Goal: Information Seeking & Learning: Get advice/opinions

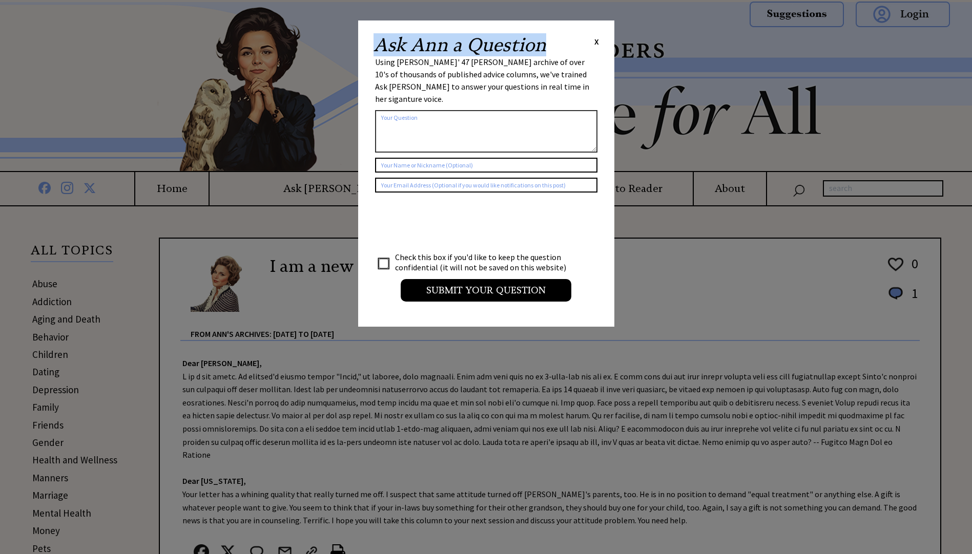
click at [596, 39] on div "Ask Ann a Question X" at bounding box center [485, 45] width 225 height 18
click at [599, 41] on div "Ask Ann a Question X Using Ann Landers' 47 vear archive of over 10's of thousan…" at bounding box center [486, 173] width 256 height 306
click at [595, 44] on span "X" at bounding box center [596, 41] width 5 height 10
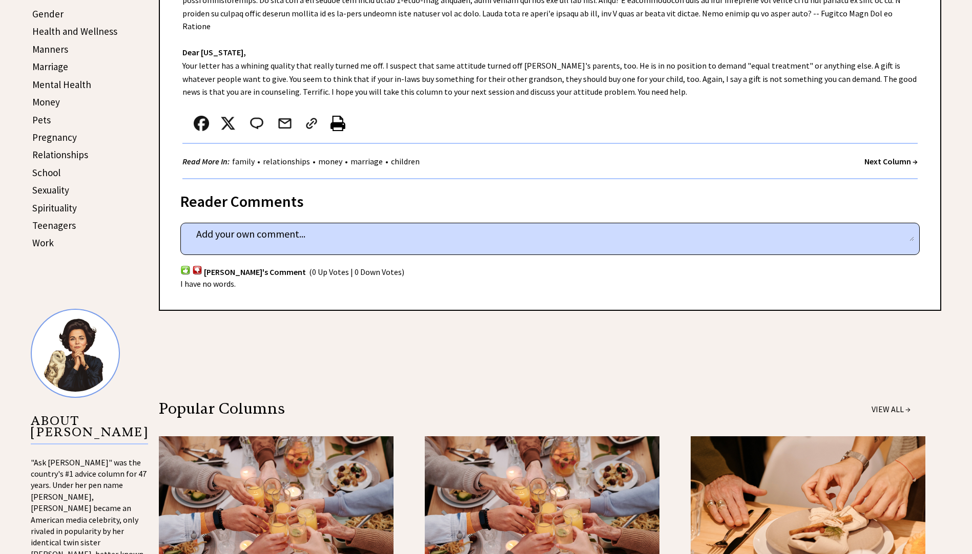
scroll to position [352, 0]
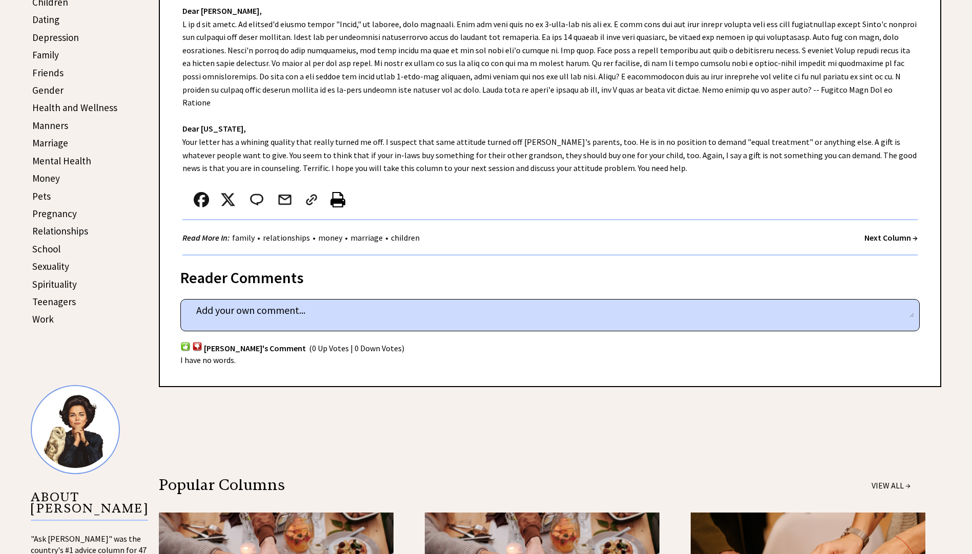
click at [296, 233] on link "relationships" at bounding box center [286, 238] width 52 height 10
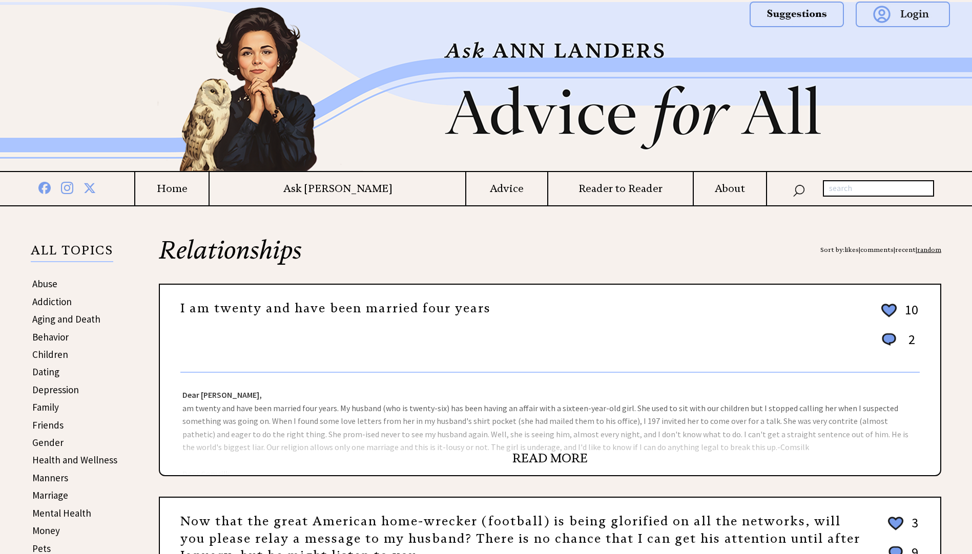
click at [535, 460] on link "READ MORE" at bounding box center [549, 458] width 75 height 15
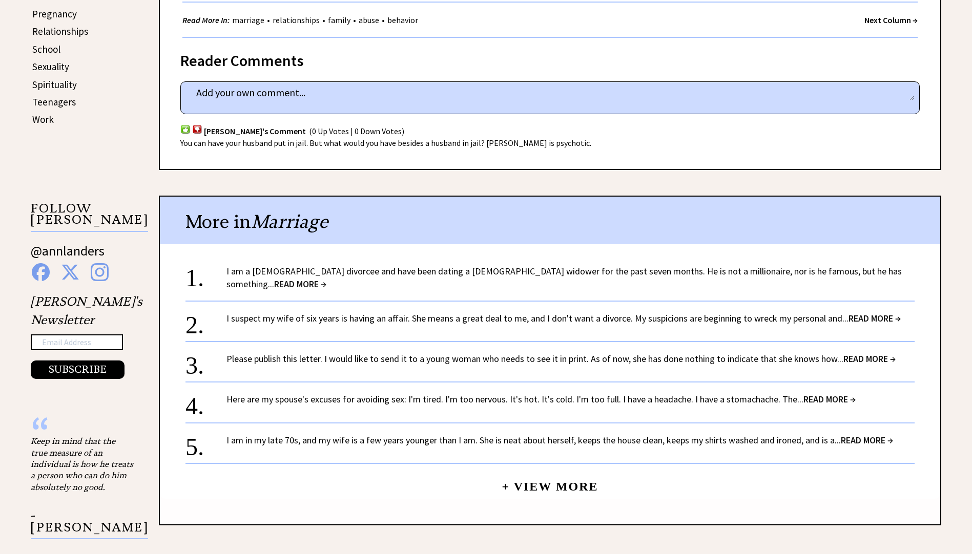
scroll to position [564, 0]
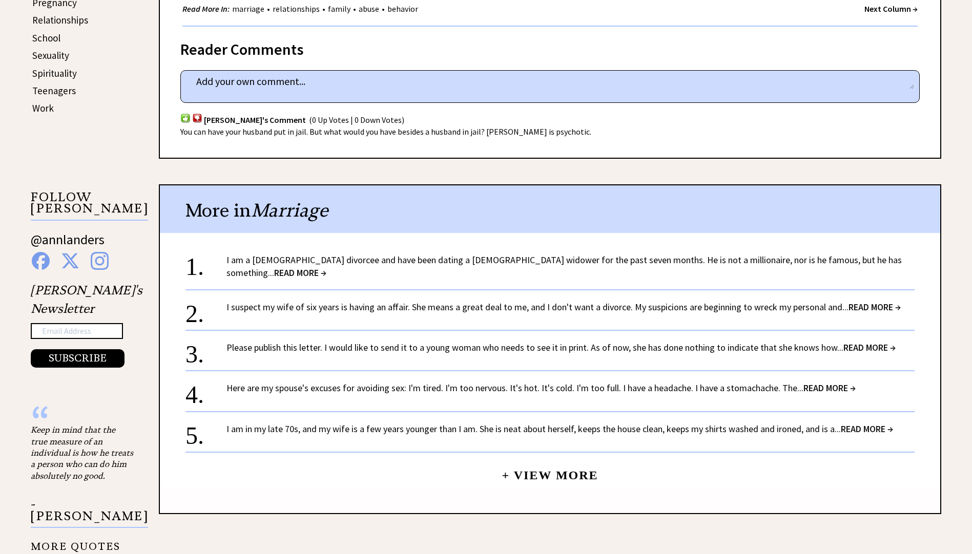
click at [531, 465] on link "+ View More" at bounding box center [550, 471] width 96 height 22
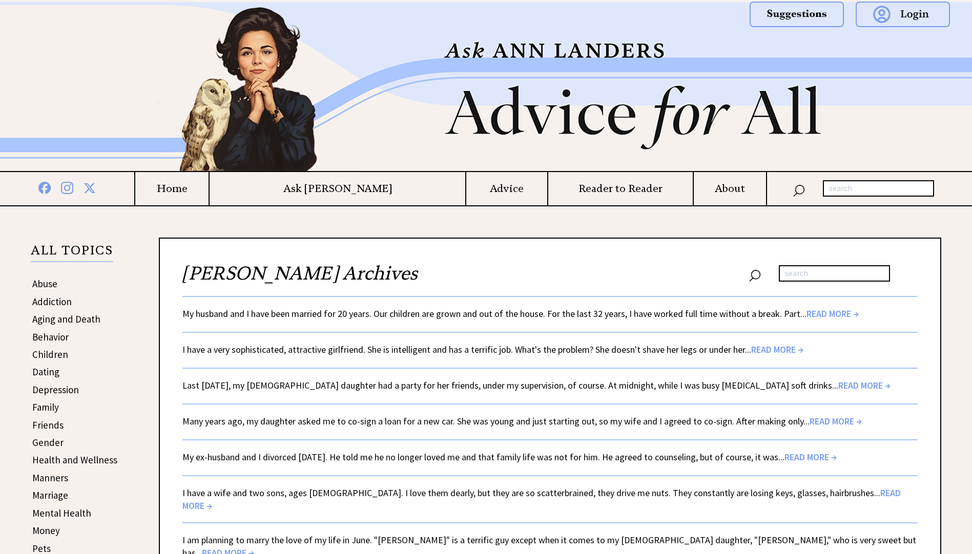
click at [825, 313] on span "READ MORE →" at bounding box center [832, 314] width 52 height 12
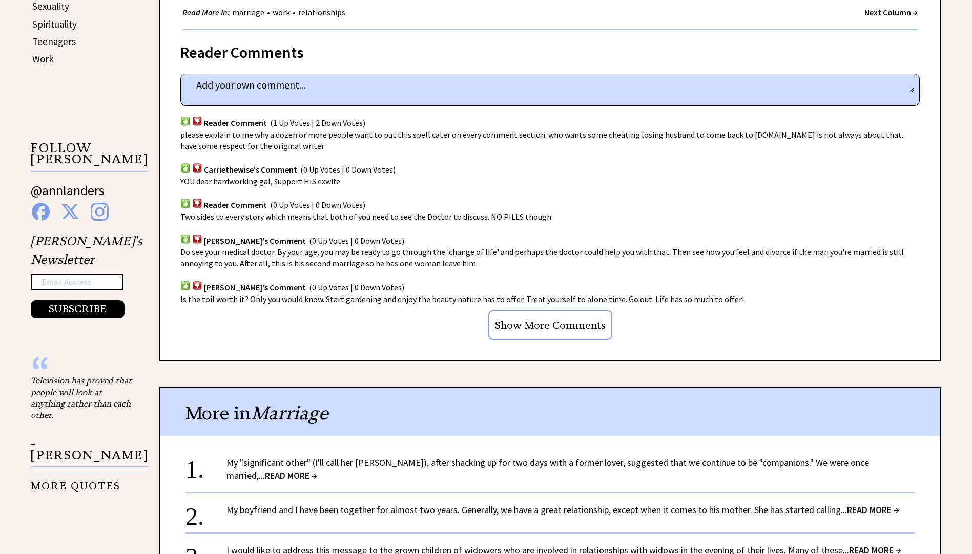
scroll to position [768, 0]
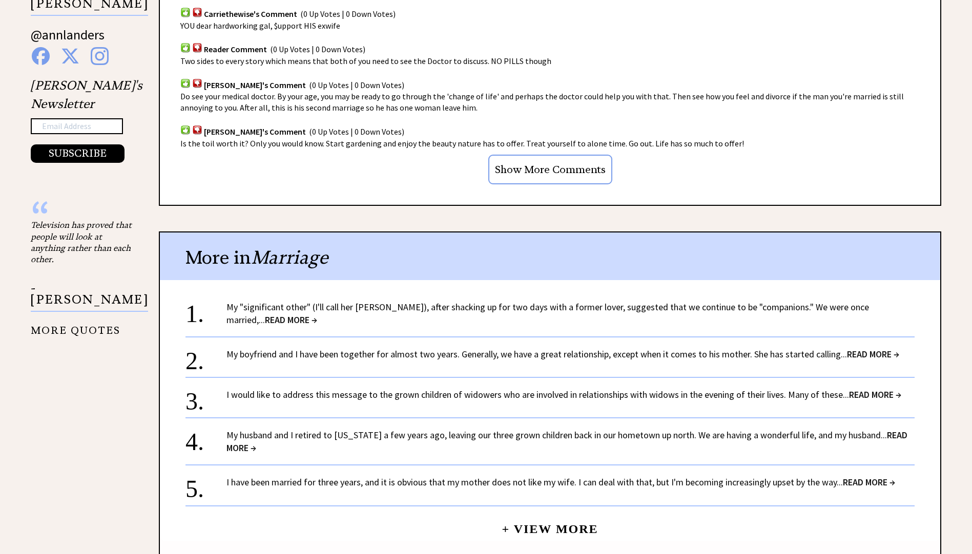
click at [394, 301] on link "My "significant other" (I'll call her Jasmine), after shacking up for two days …" at bounding box center [547, 313] width 642 height 25
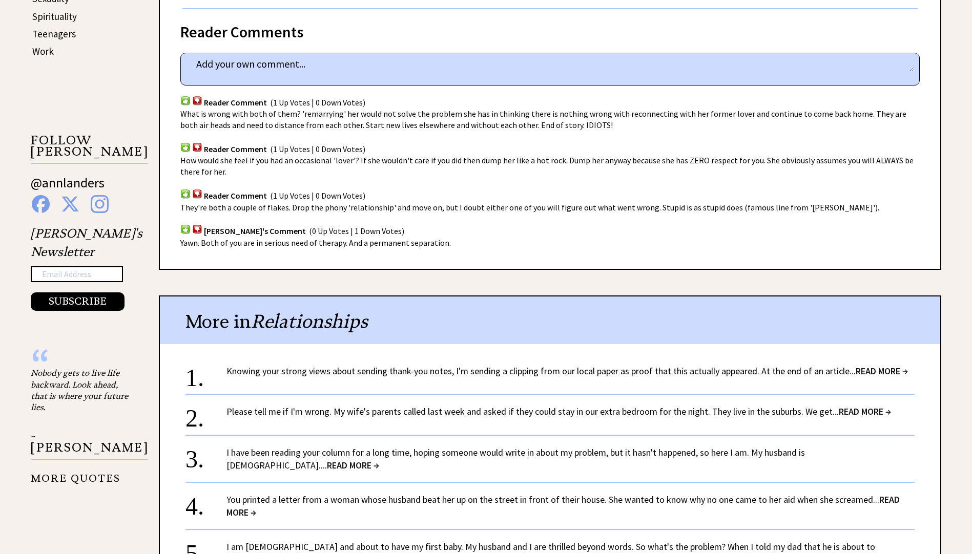
scroll to position [666, 0]
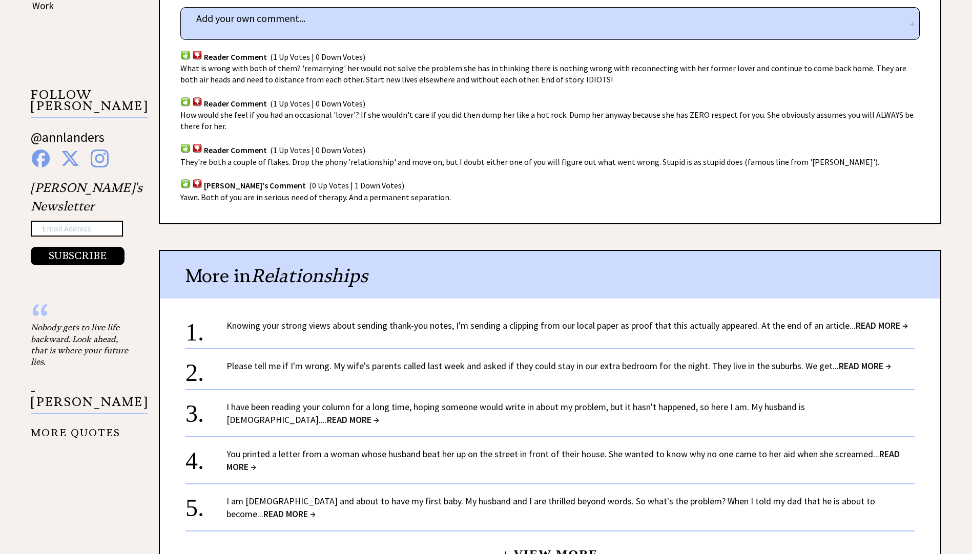
click at [468, 363] on link "Please tell me if I'm wrong. My wife's parents called last week and asked if th…" at bounding box center [558, 366] width 664 height 12
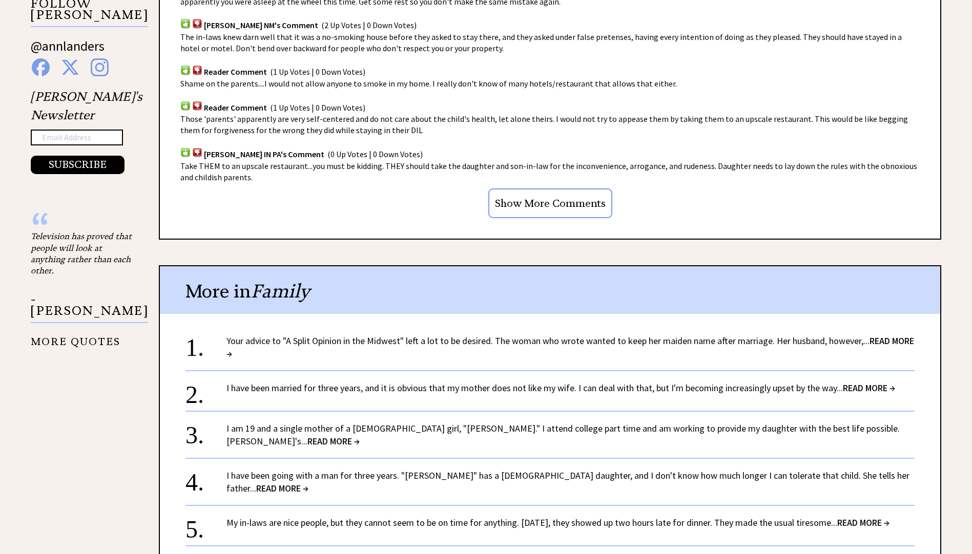
scroll to position [820, 0]
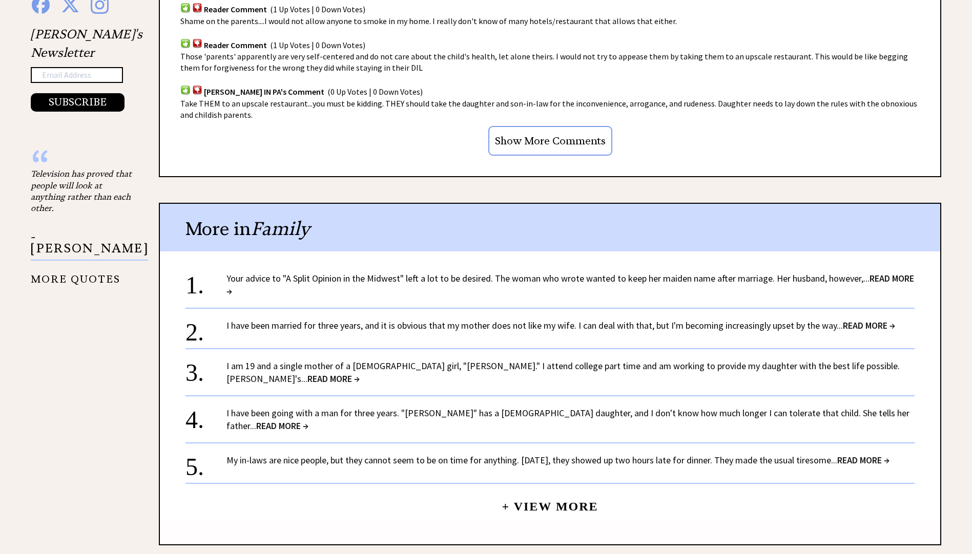
click at [333, 280] on link "Your advice to "A Split Opinion in the Midwest" left a lot to be desired. The w…" at bounding box center [570, 285] width 688 height 25
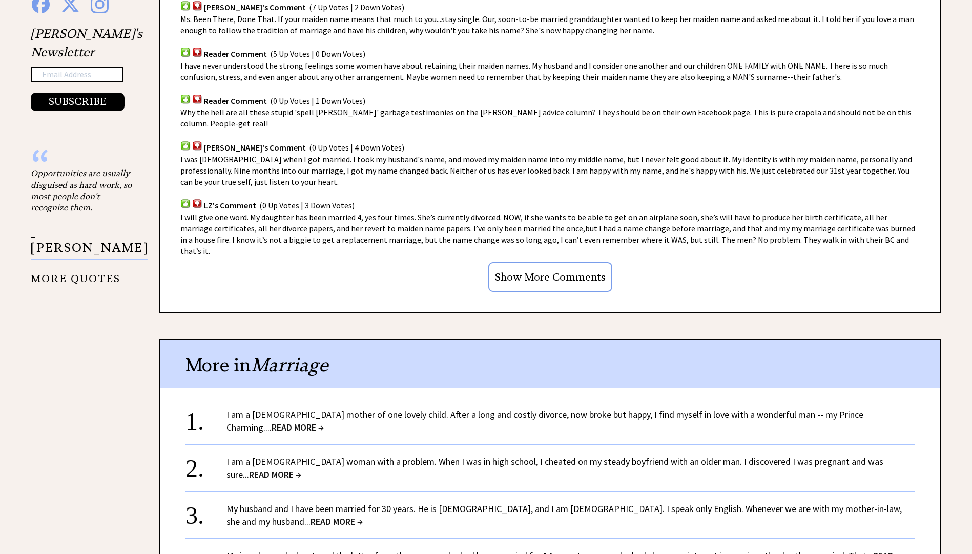
scroll to position [871, 0]
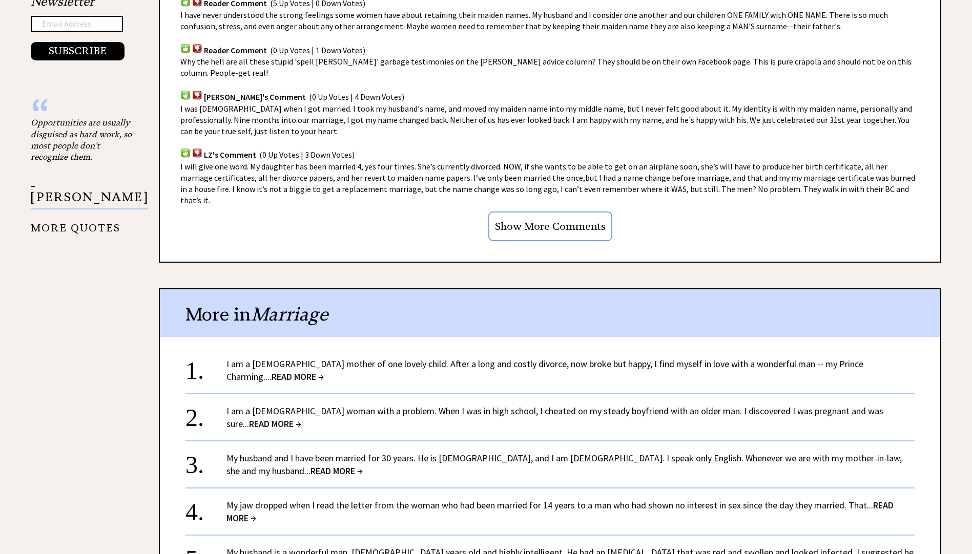
click at [497, 358] on link "I am a [DEMOGRAPHIC_DATA] mother of one lovely child. After a long and costly d…" at bounding box center [544, 370] width 637 height 25
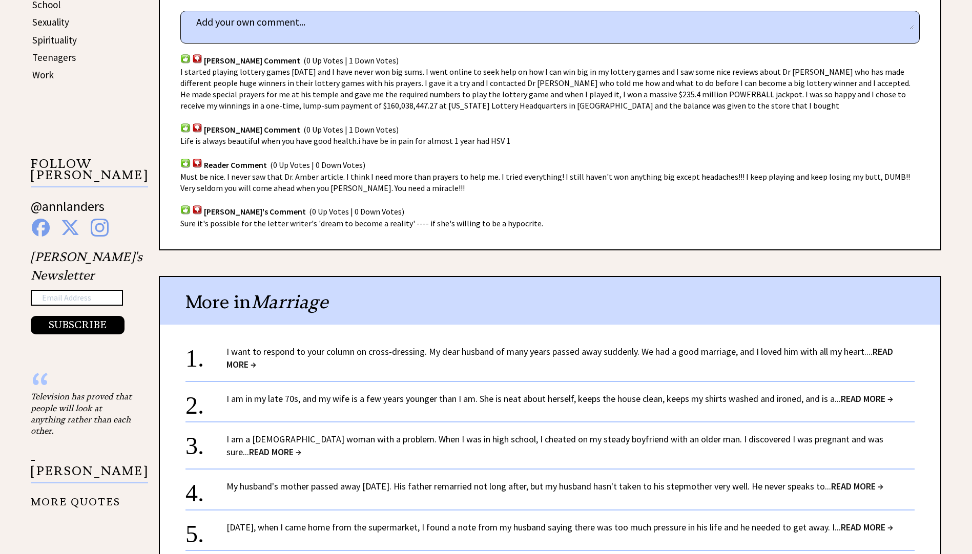
scroll to position [615, 0]
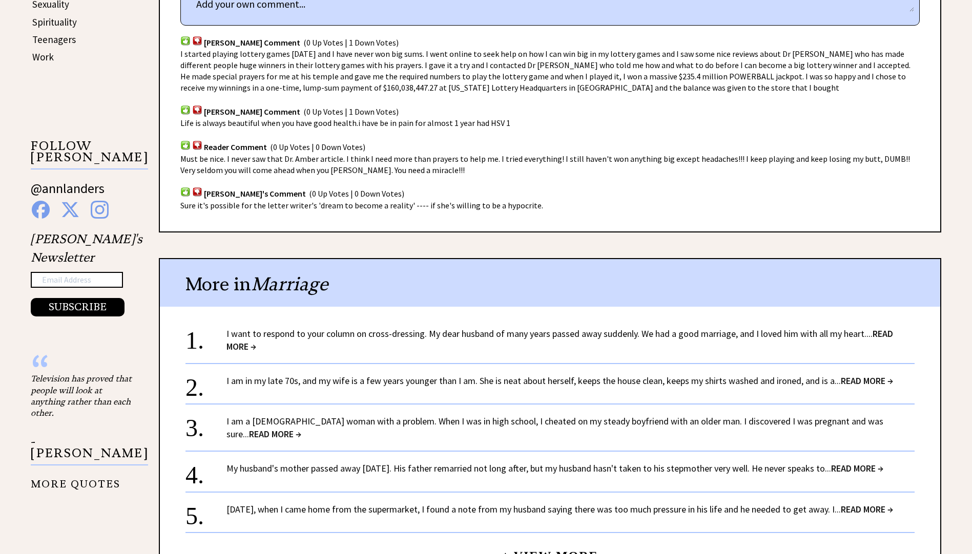
click at [456, 386] on link "I am in my late 70s, and my wife is a few years younger than I am. She is neat …" at bounding box center [559, 381] width 667 height 12
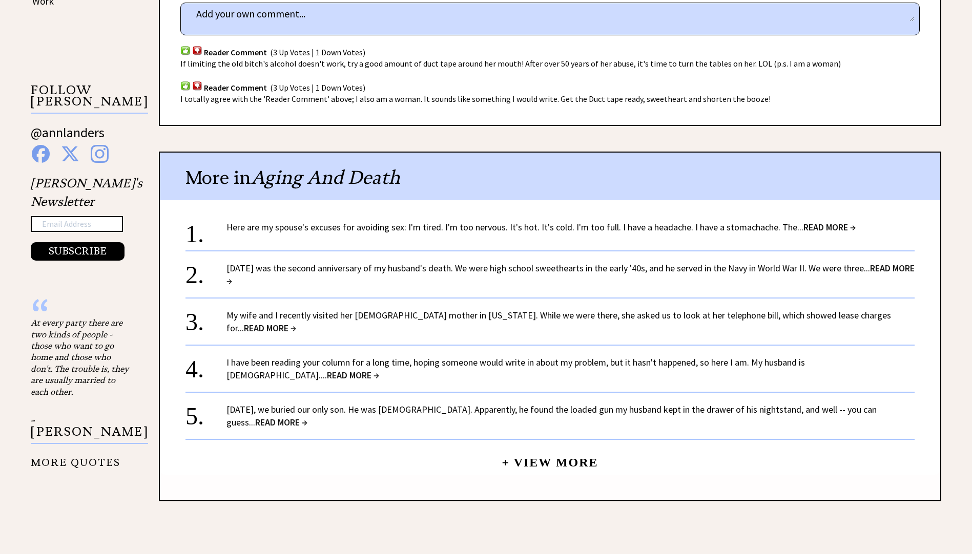
scroll to position [820, 0]
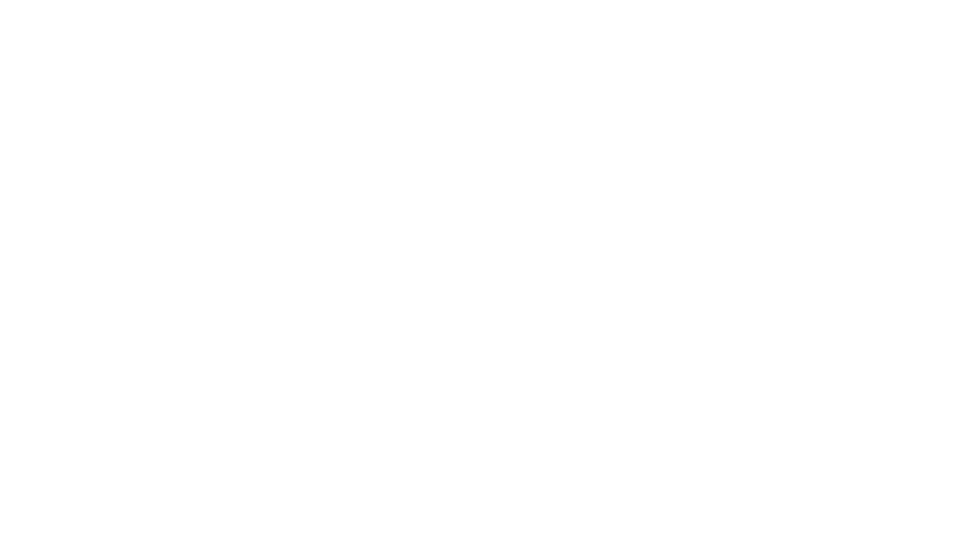
scroll to position [615, 0]
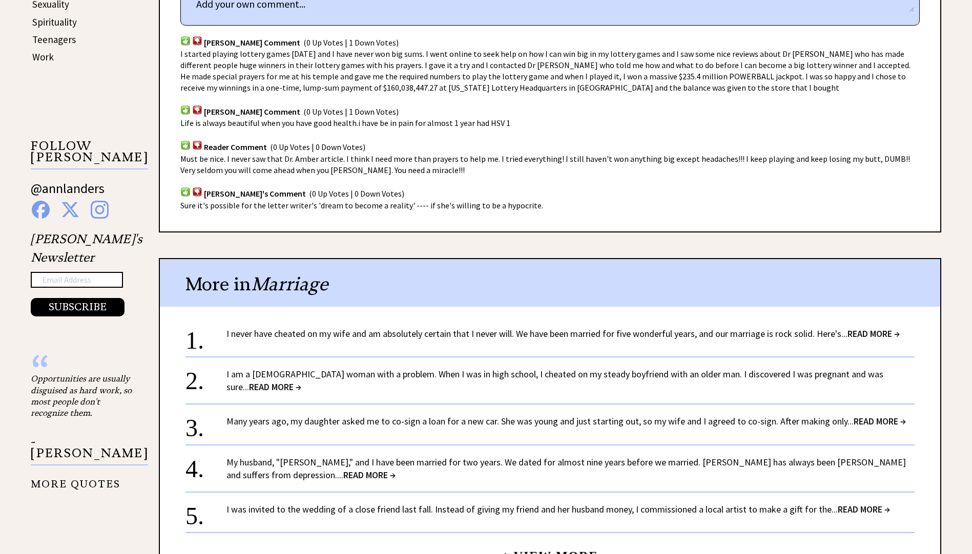
click at [387, 373] on link "I am a 26-year-old woman with a problem. When I was in high school, I cheated o…" at bounding box center [554, 380] width 657 height 25
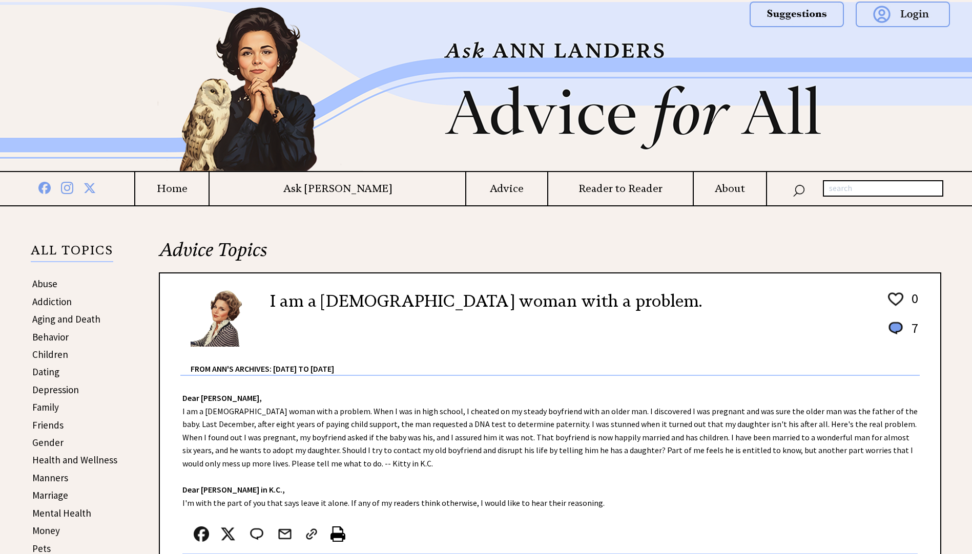
click at [350, 191] on h4 "Ask [PERSON_NAME]" at bounding box center [338, 188] width 256 height 13
